Goal: Information Seeking & Learning: Find specific fact

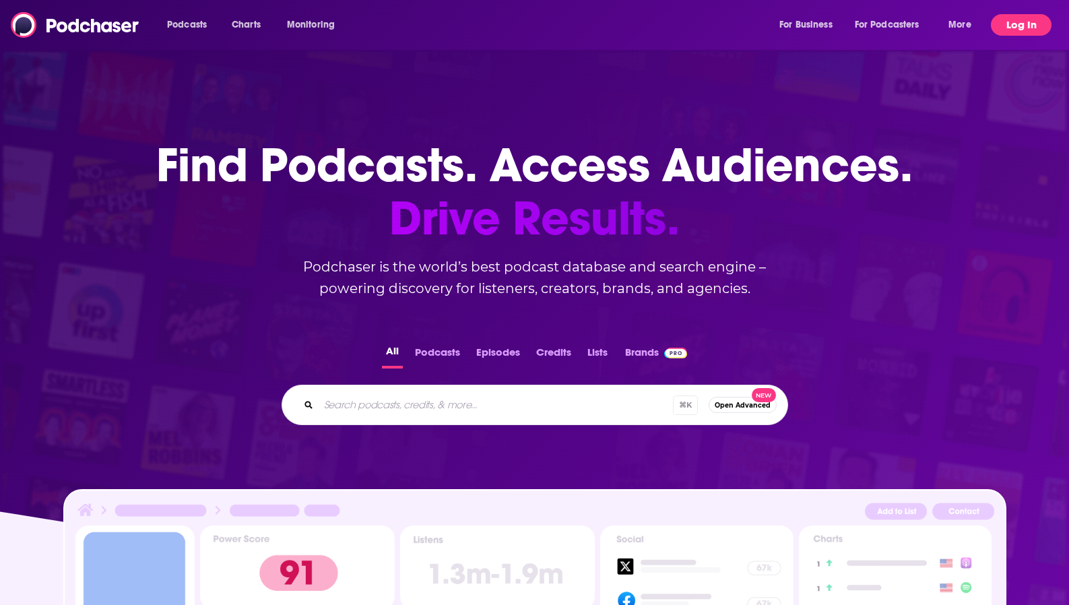
click at [1013, 33] on button "Log In" at bounding box center [1021, 25] width 61 height 22
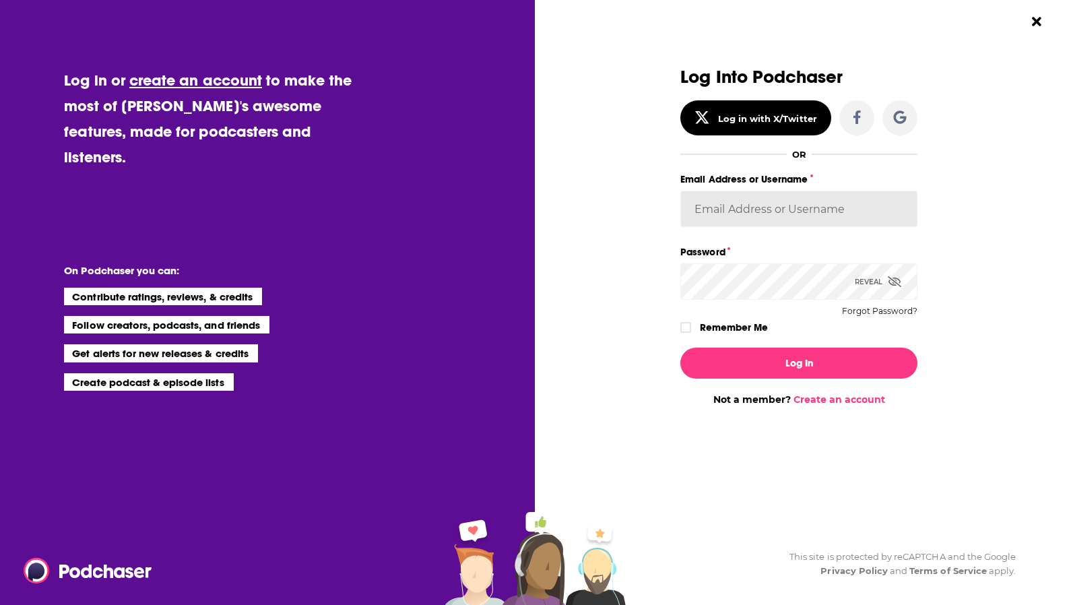
type input "SolComms"
click at [799, 362] on button "Log In" at bounding box center [798, 362] width 237 height 31
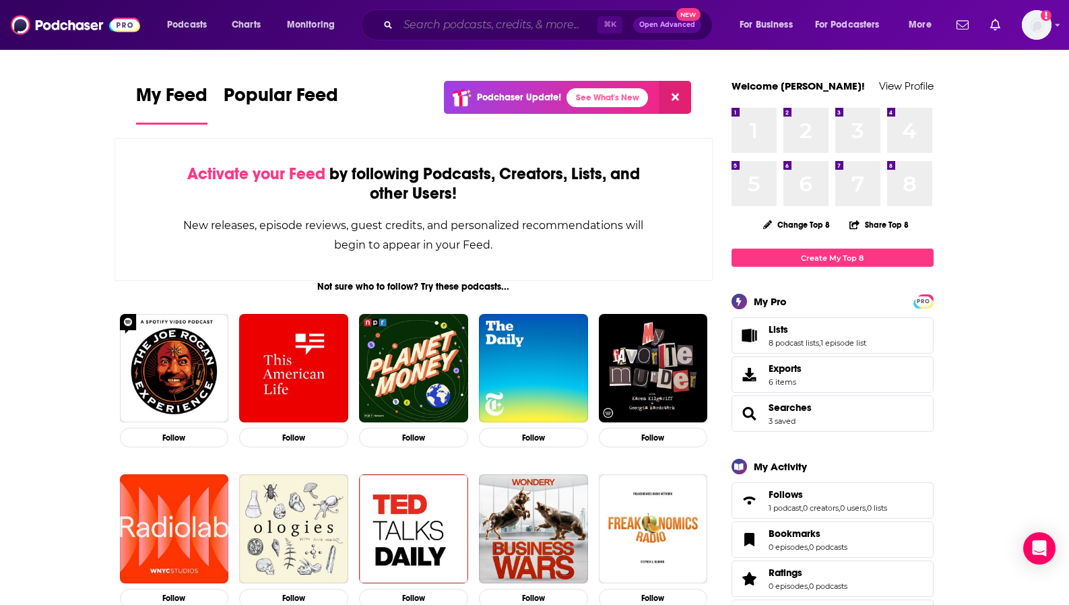
click at [519, 26] on input "Search podcasts, credits, & more..." at bounding box center [497, 25] width 199 height 22
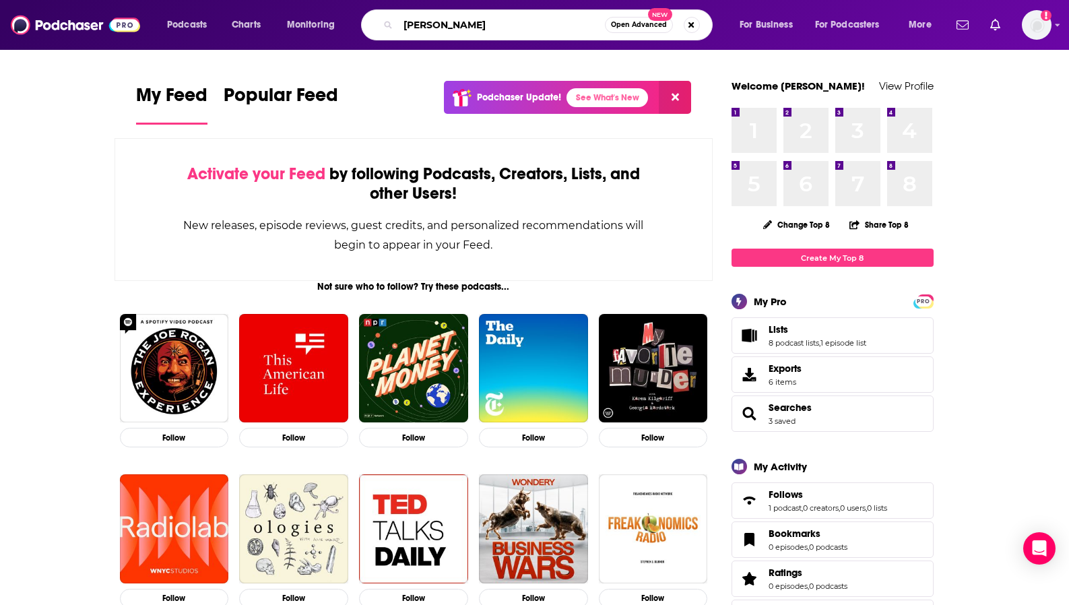
type input "[PERSON_NAME]"
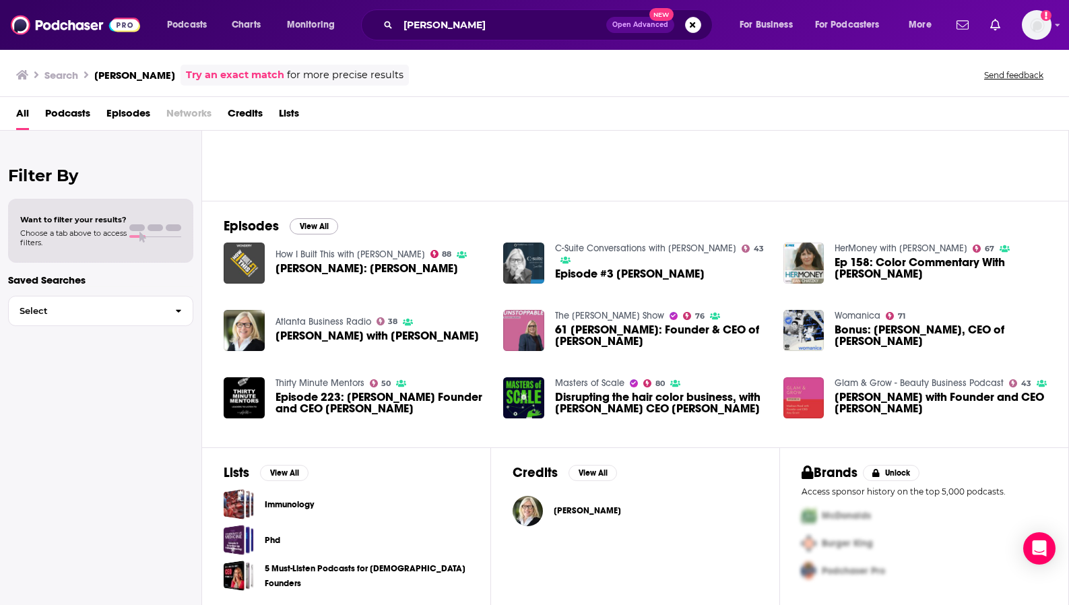
click at [306, 228] on button "View All" at bounding box center [314, 226] width 48 height 16
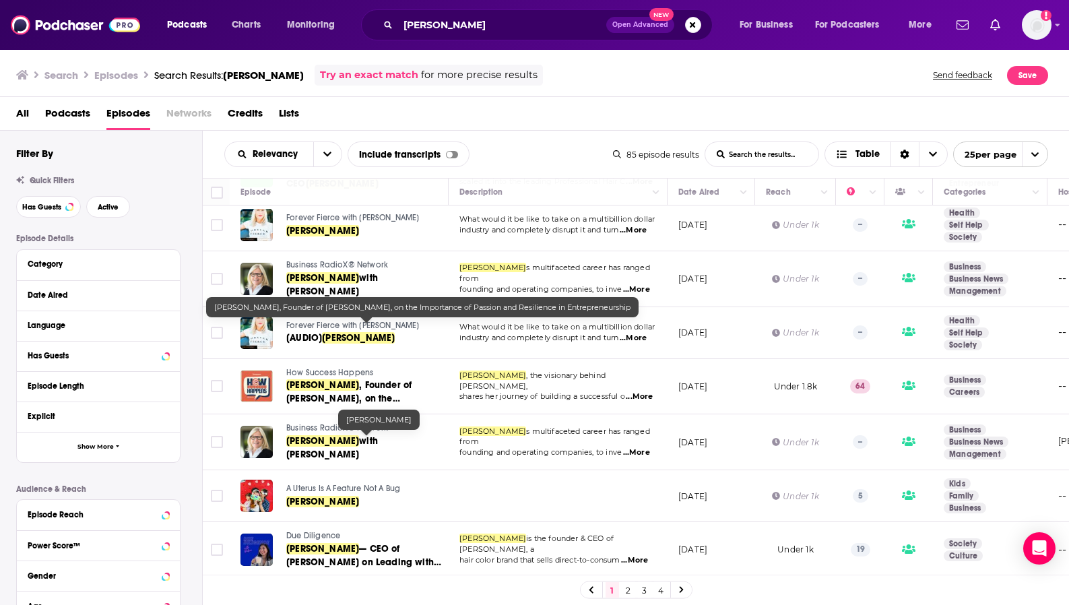
scroll to position [685, 0]
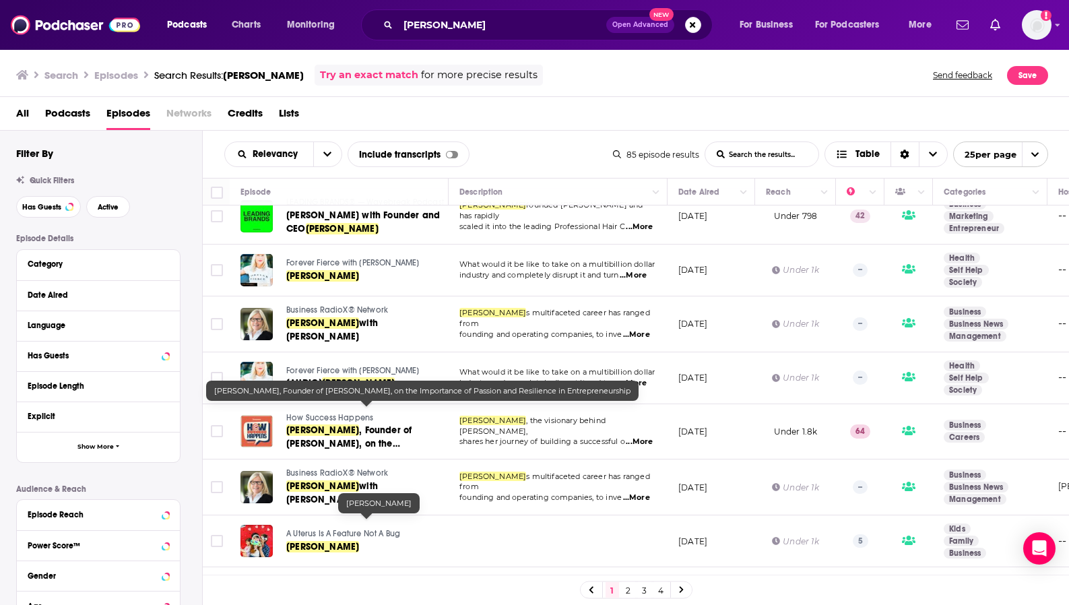
click at [544, 120] on div "All Podcasts Episodes Networks Credits Lists" at bounding box center [537, 116] width 1042 height 28
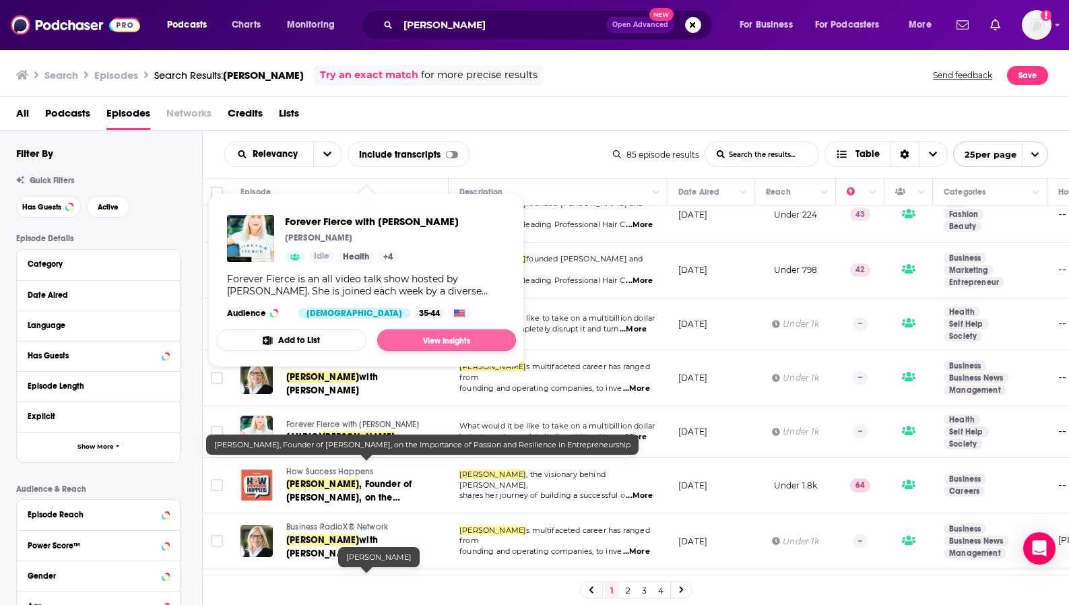
scroll to position [0, 1]
click at [517, 143] on div "Relevancy List Search Input Search the results... Include transcripts Table" at bounding box center [418, 154] width 389 height 26
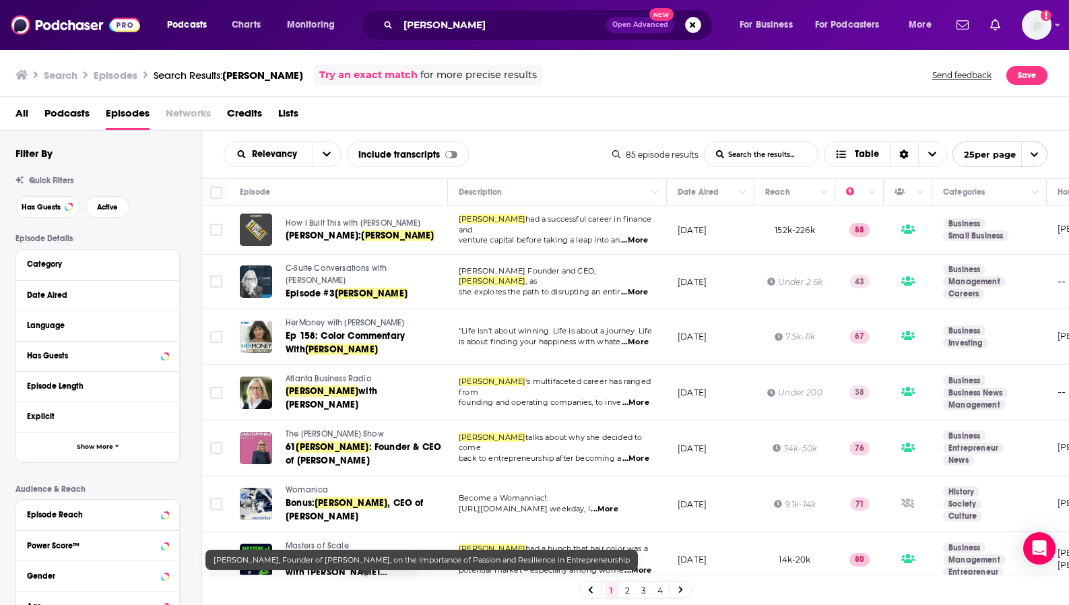
scroll to position [0, 0]
click at [629, 595] on link "2" at bounding box center [627, 590] width 13 height 16
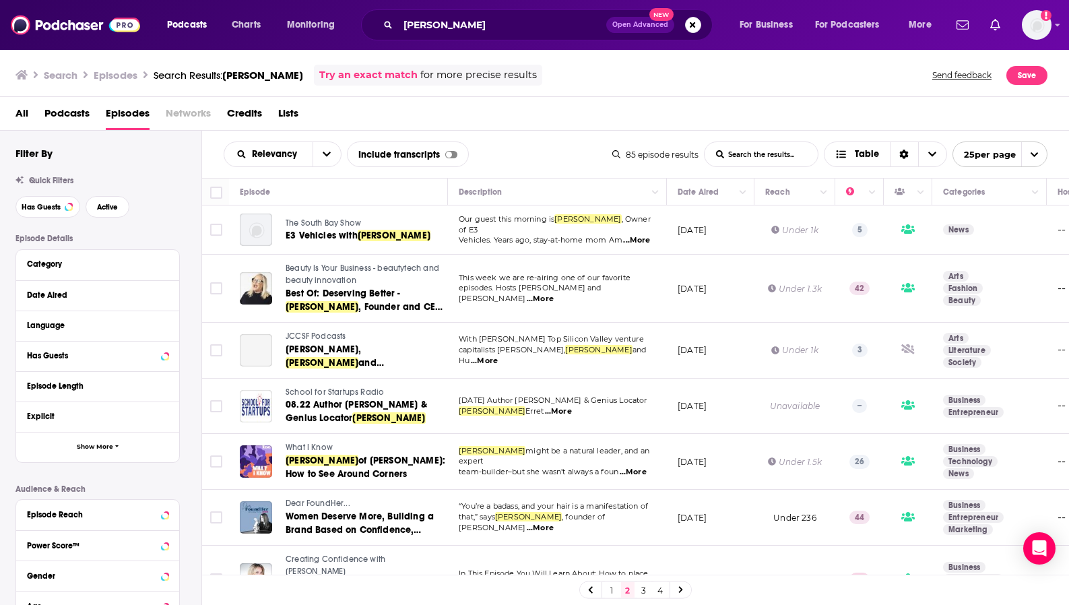
scroll to position [0, 1]
click at [646, 589] on link "3" at bounding box center [643, 590] width 13 height 16
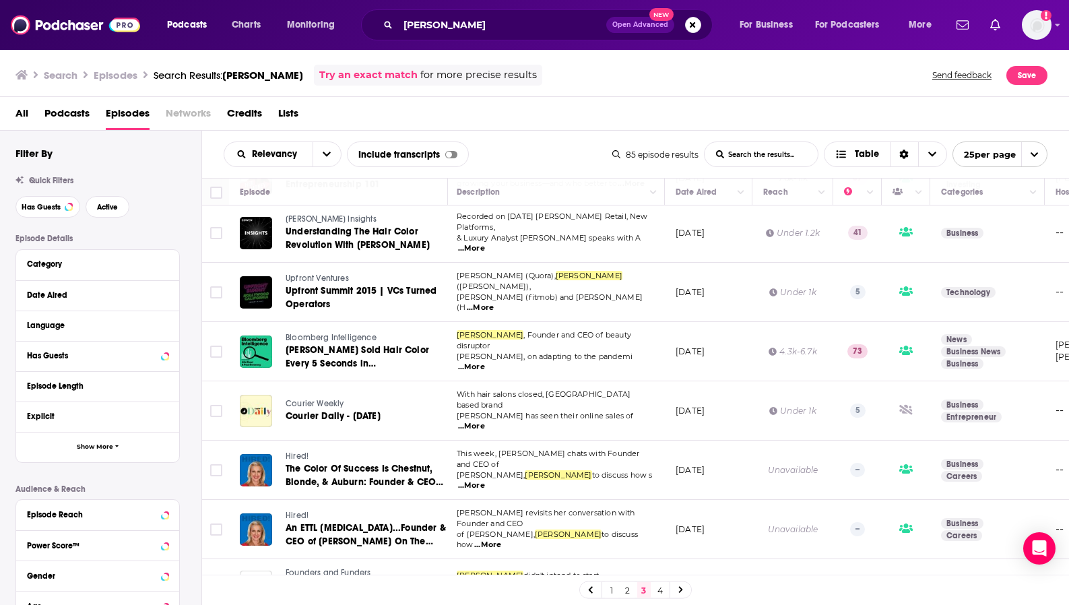
scroll to position [809, 2]
